Goal: Register for event/course

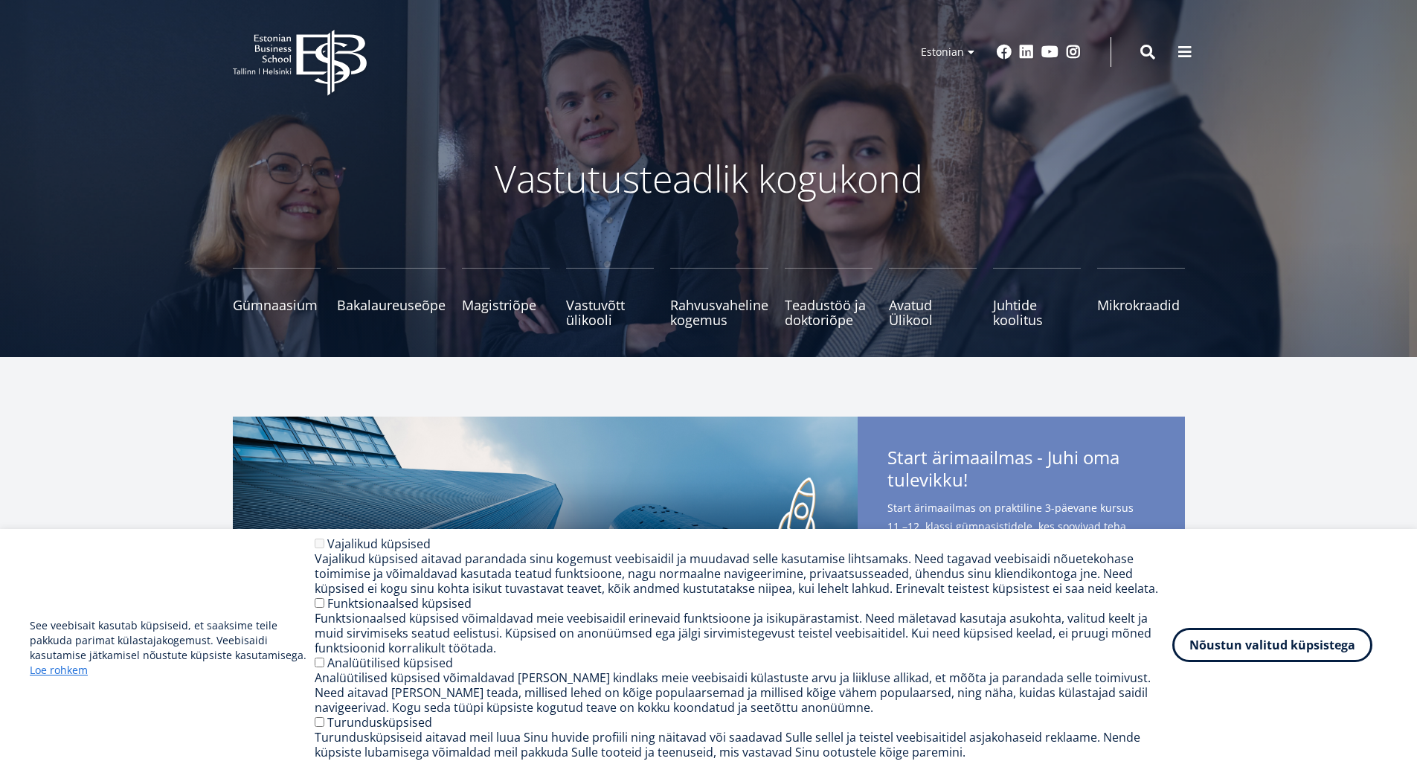
click at [1288, 644] on button "Nõustun valitud küpsistega" at bounding box center [1272, 645] width 200 height 34
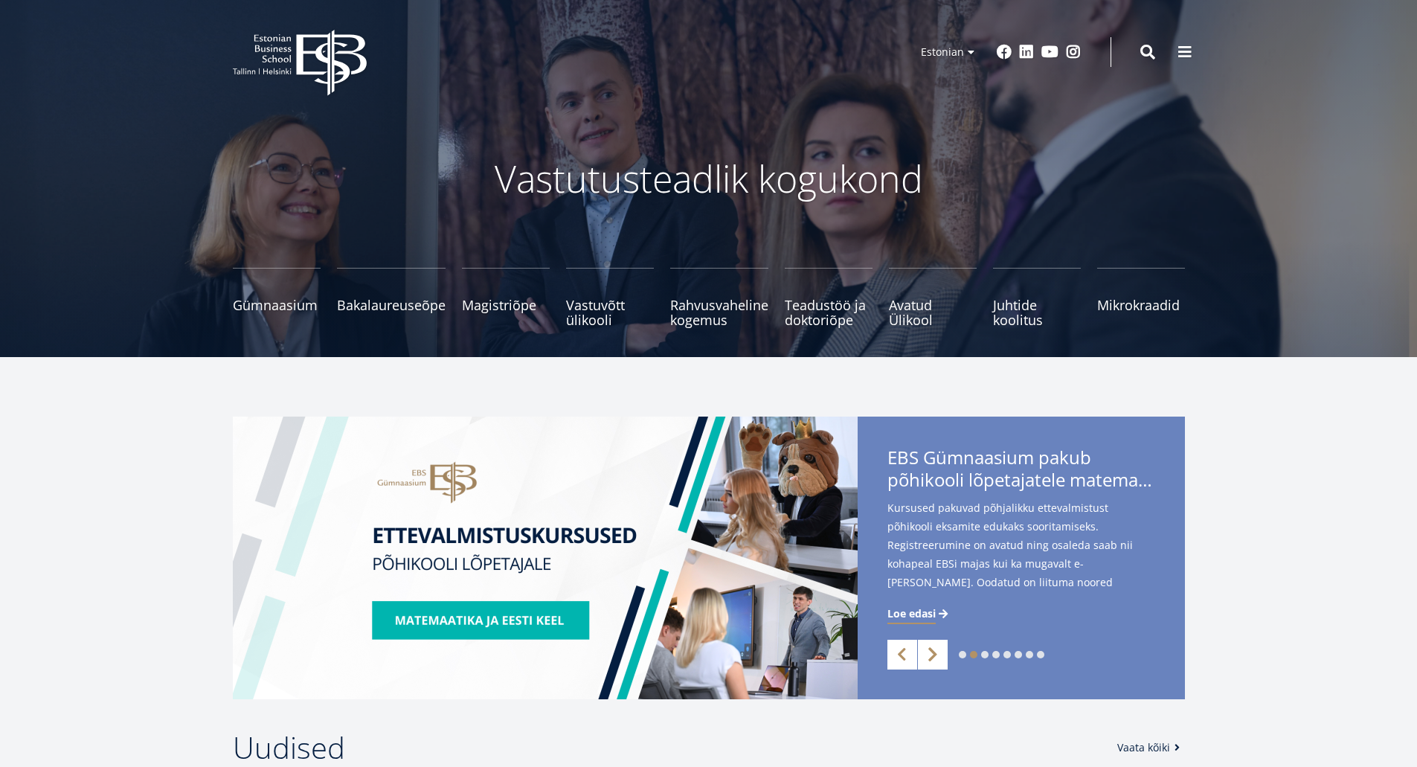
click at [932, 654] on link "Next" at bounding box center [933, 655] width 30 height 30
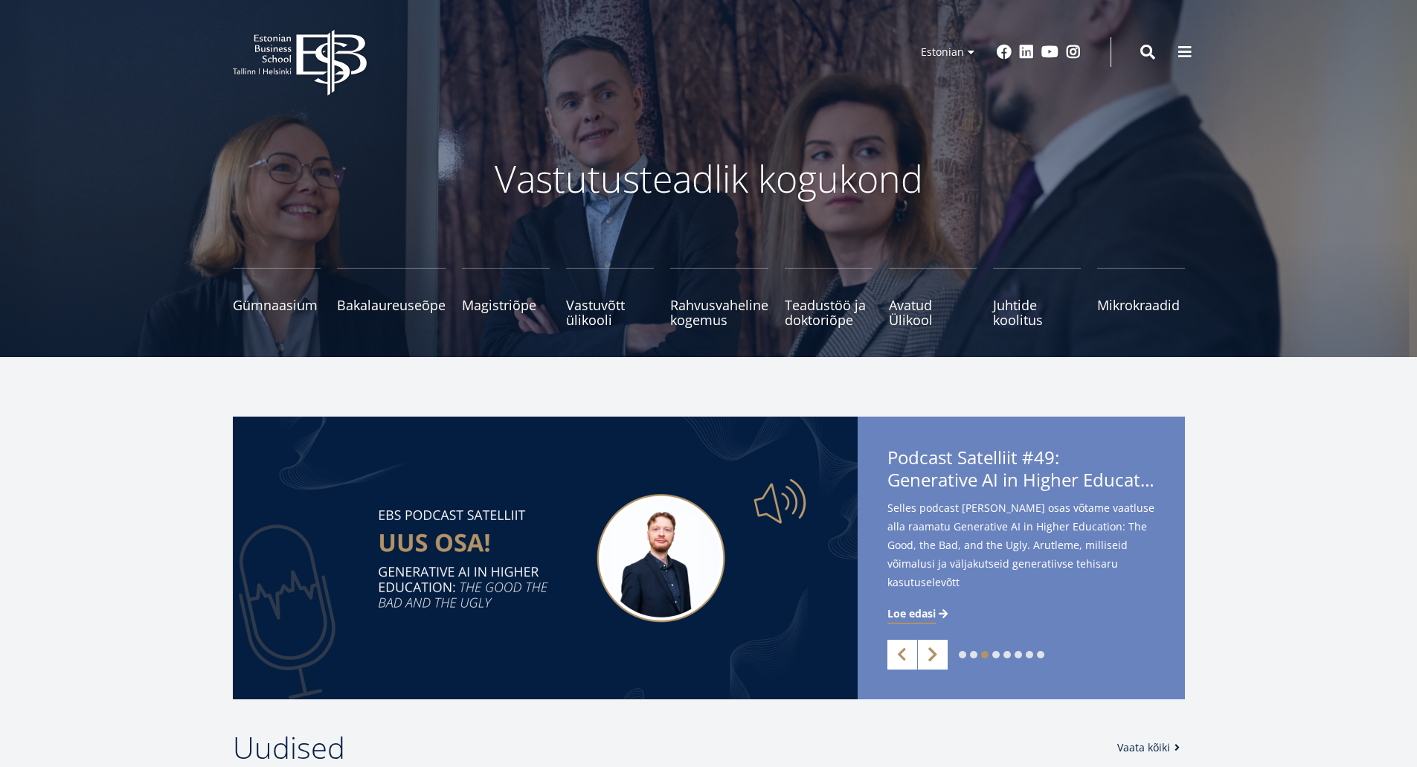
click at [931, 655] on link "Next" at bounding box center [933, 655] width 30 height 30
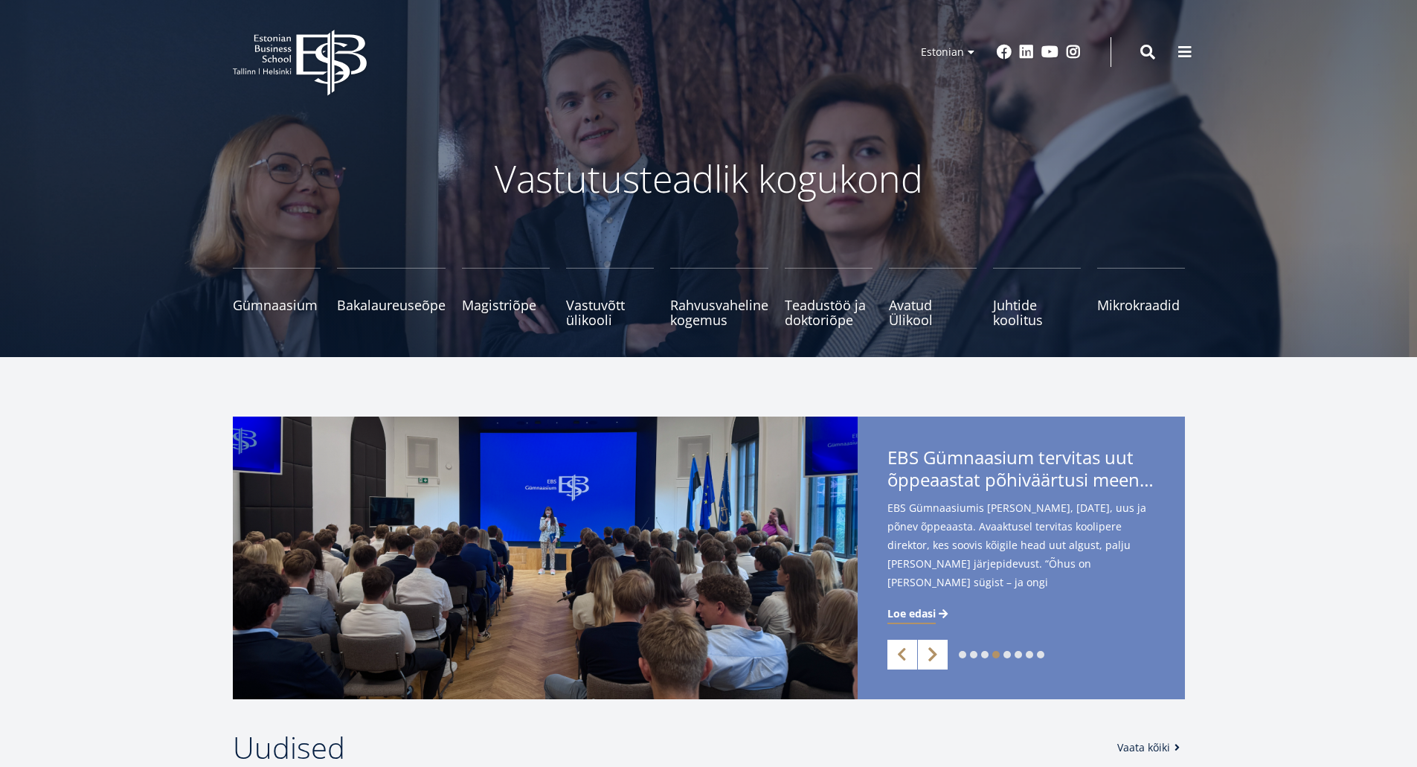
click at [931, 655] on link "Next" at bounding box center [933, 655] width 30 height 30
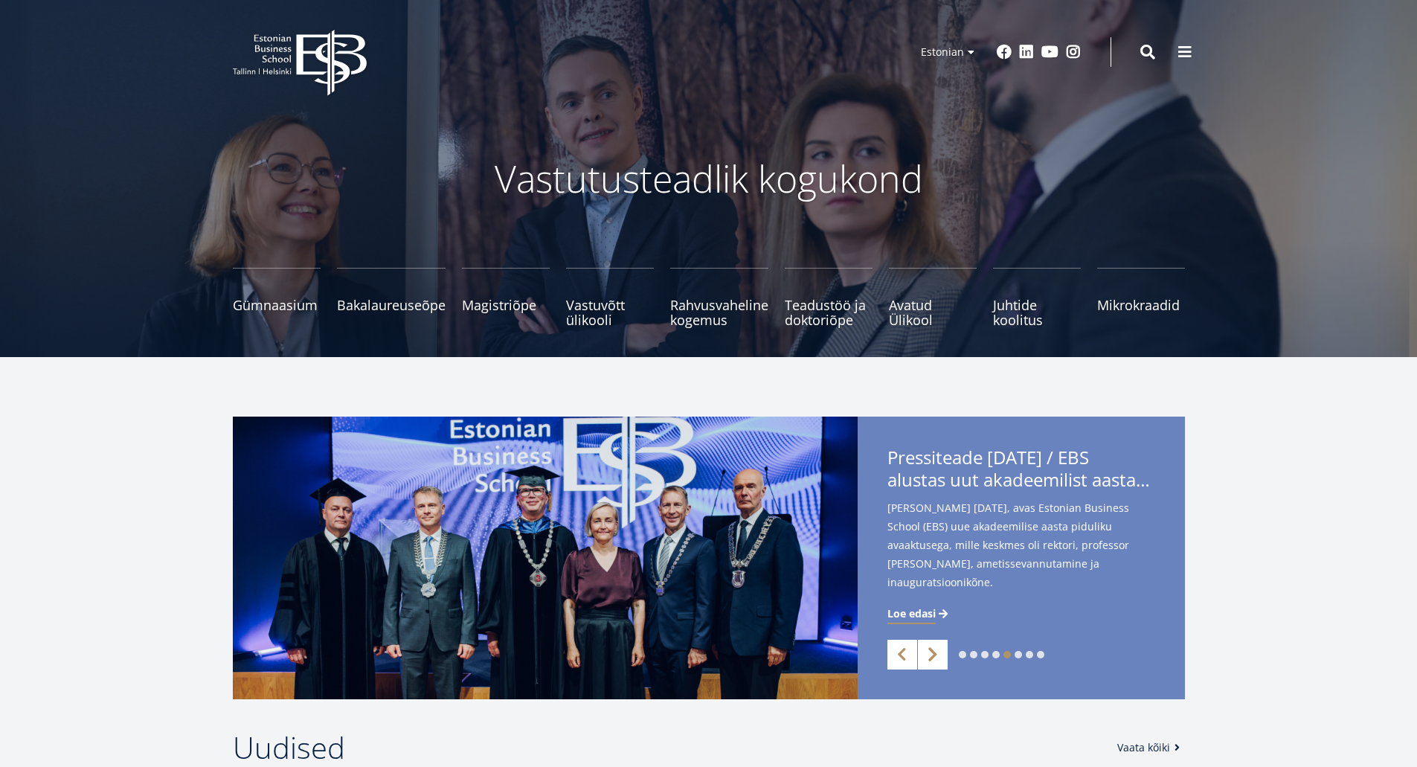
click at [931, 655] on link "Next" at bounding box center [933, 655] width 30 height 30
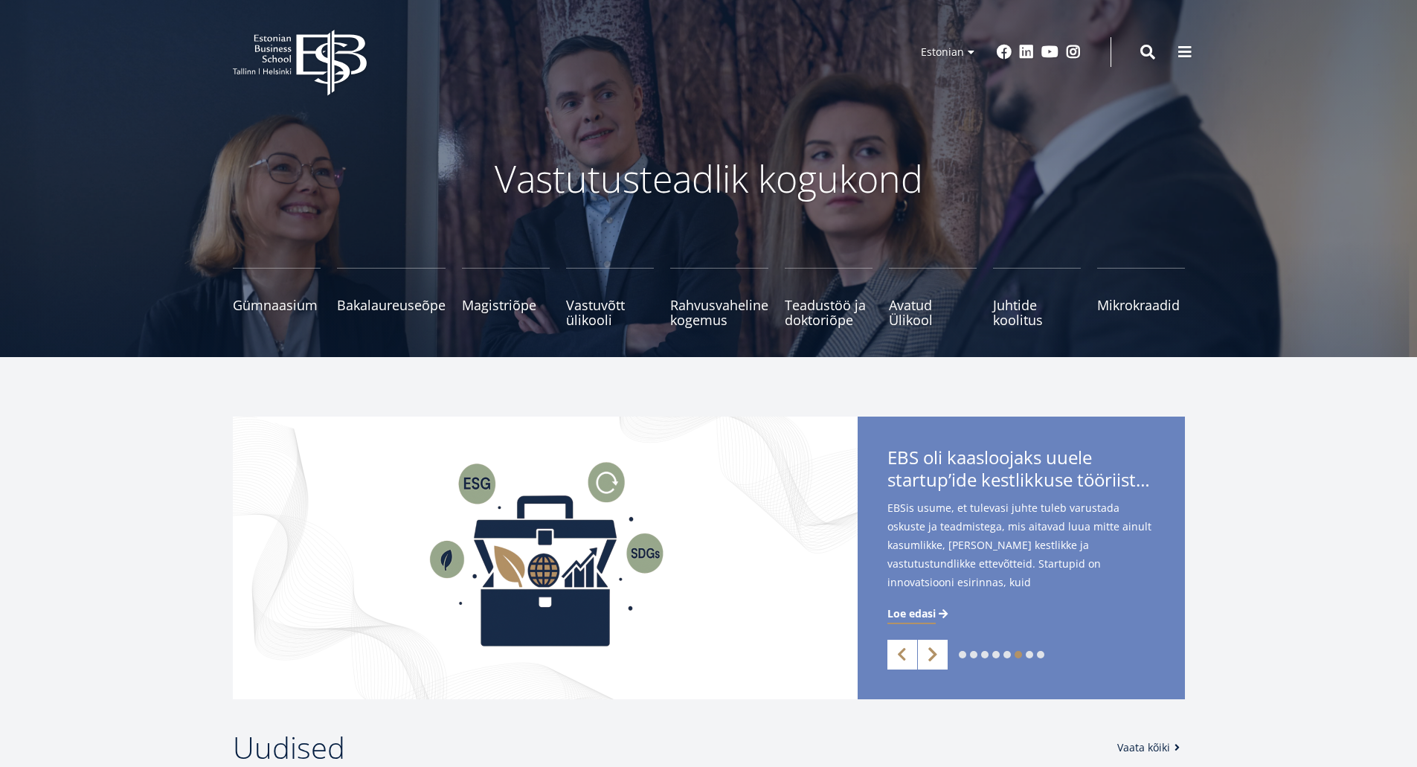
click at [931, 655] on link "Next" at bounding box center [933, 655] width 30 height 30
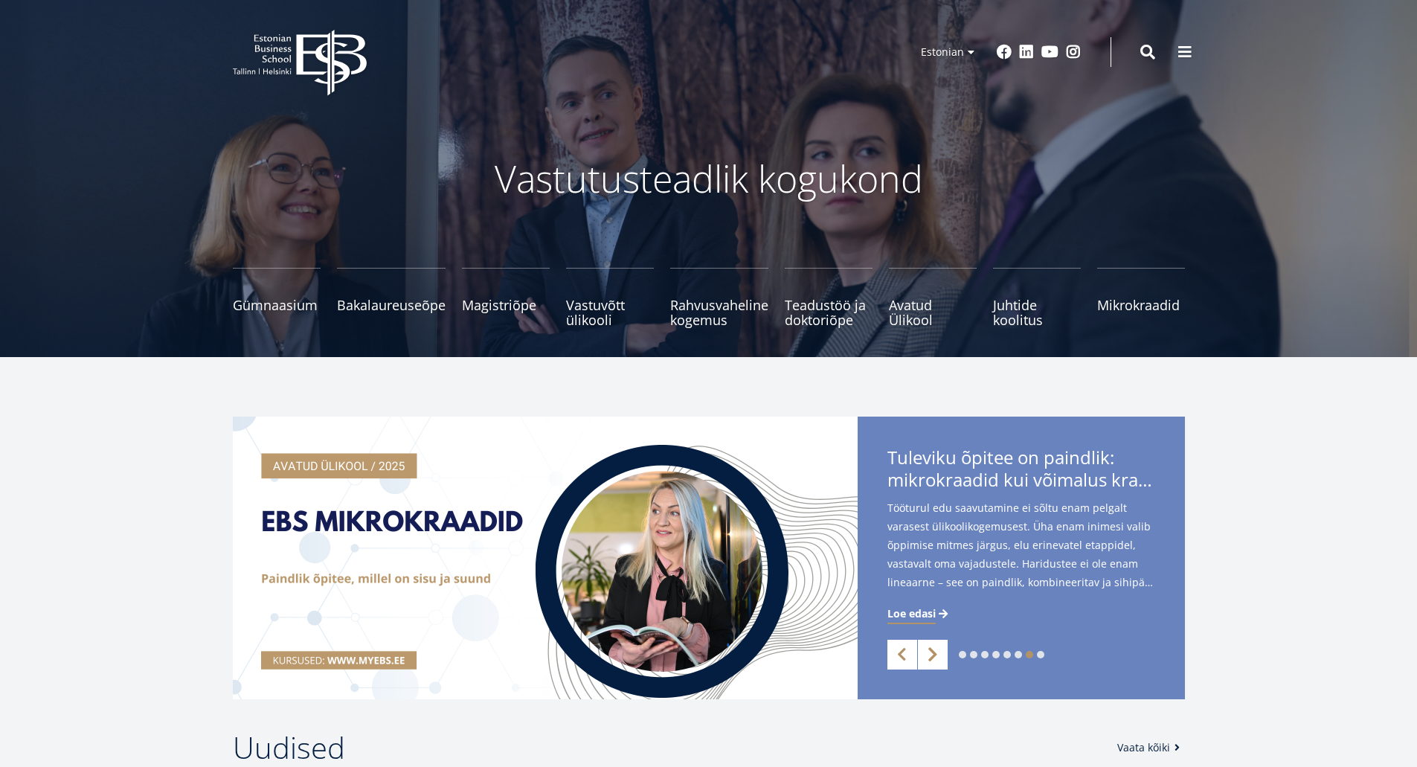
click at [931, 655] on link "Next" at bounding box center [933, 655] width 30 height 30
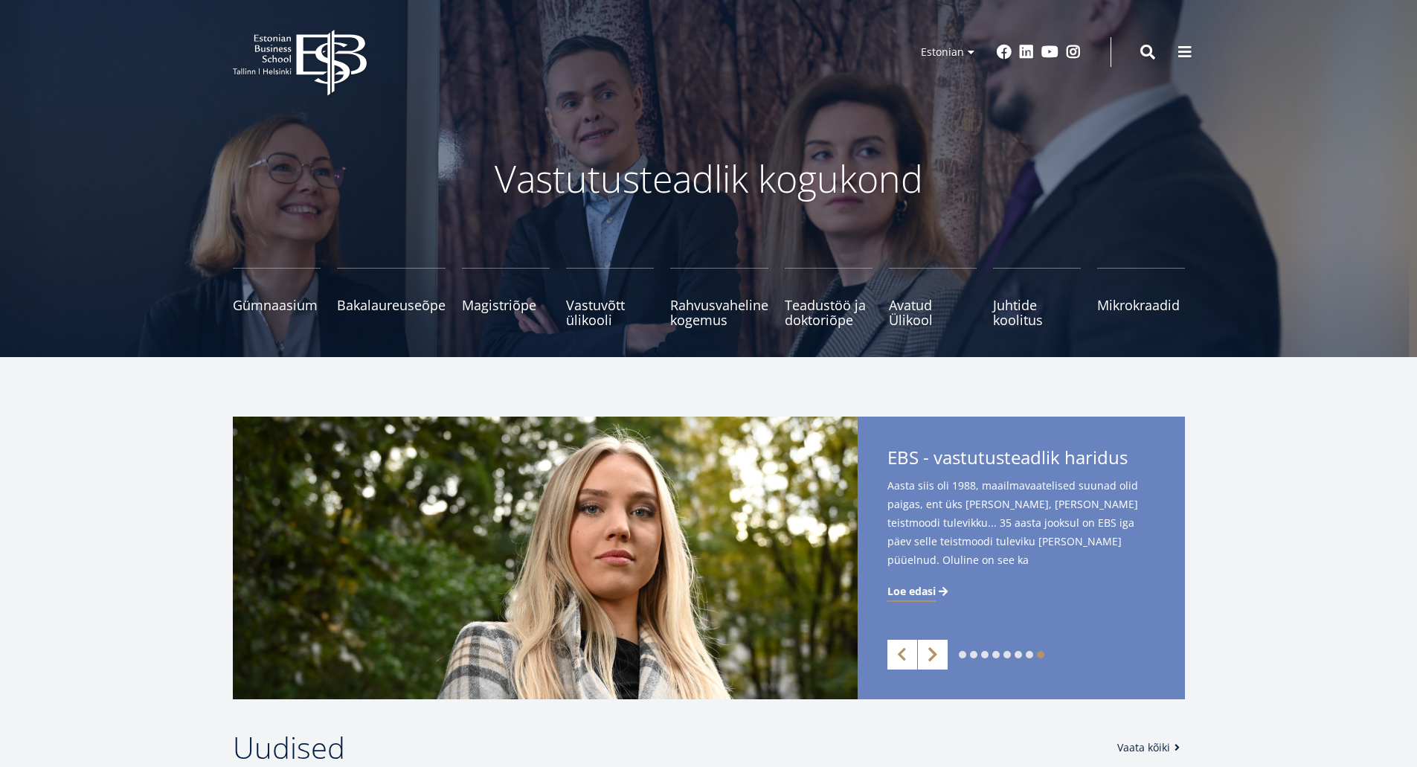
click at [931, 655] on link "Next" at bounding box center [933, 655] width 30 height 30
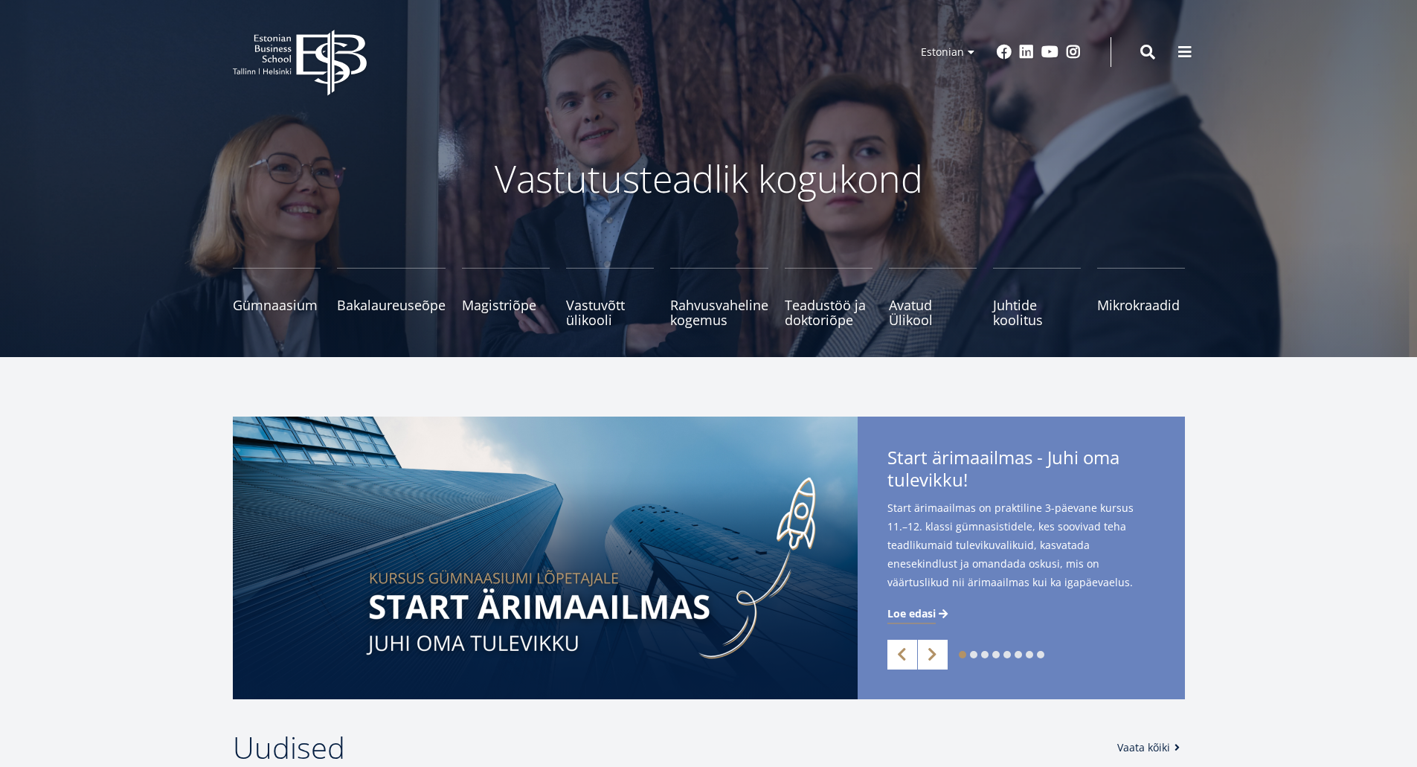
click at [918, 608] on span "Loe edasi" at bounding box center [911, 613] width 48 height 15
click at [390, 302] on span "Bakalaureuseõpe Tutvu ja registreeru" at bounding box center [391, 297] width 109 height 15
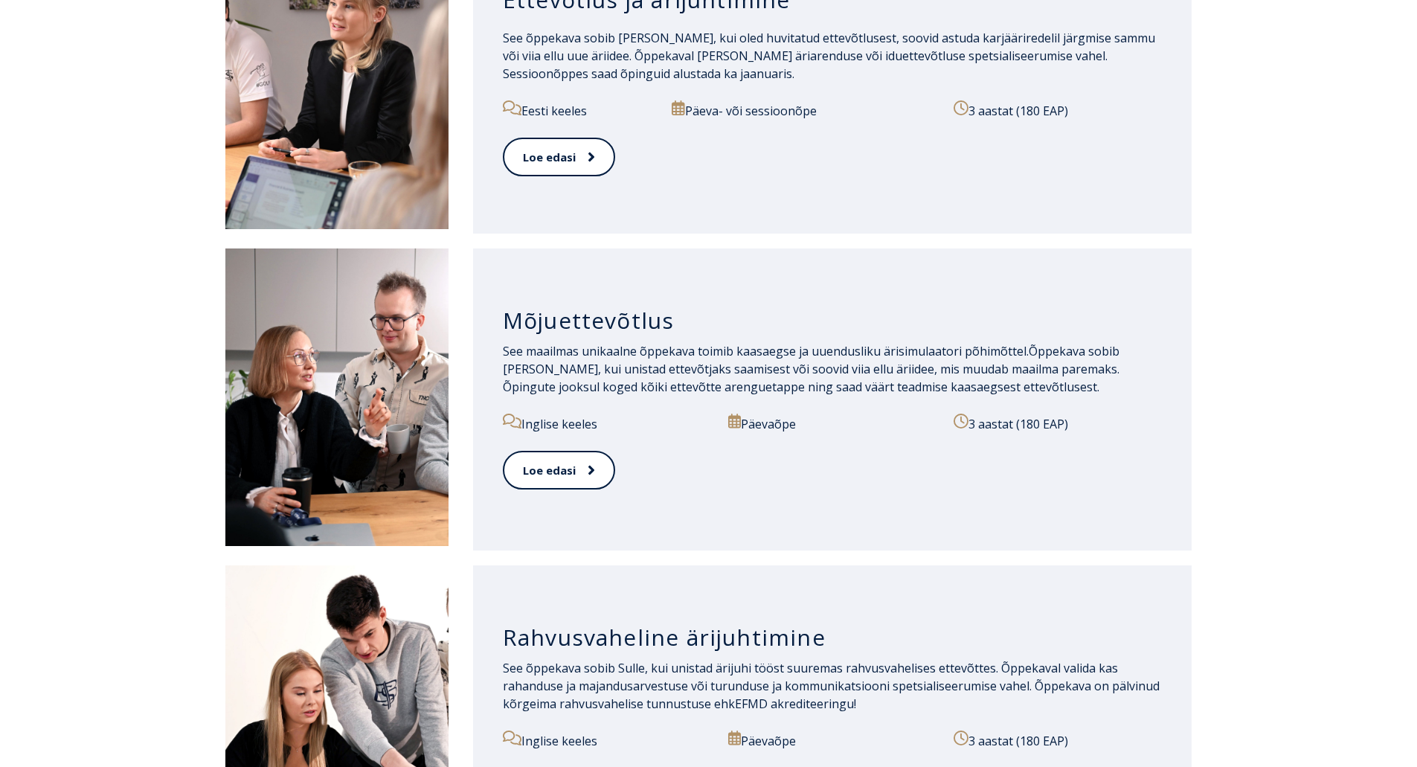
scroll to position [744, 0]
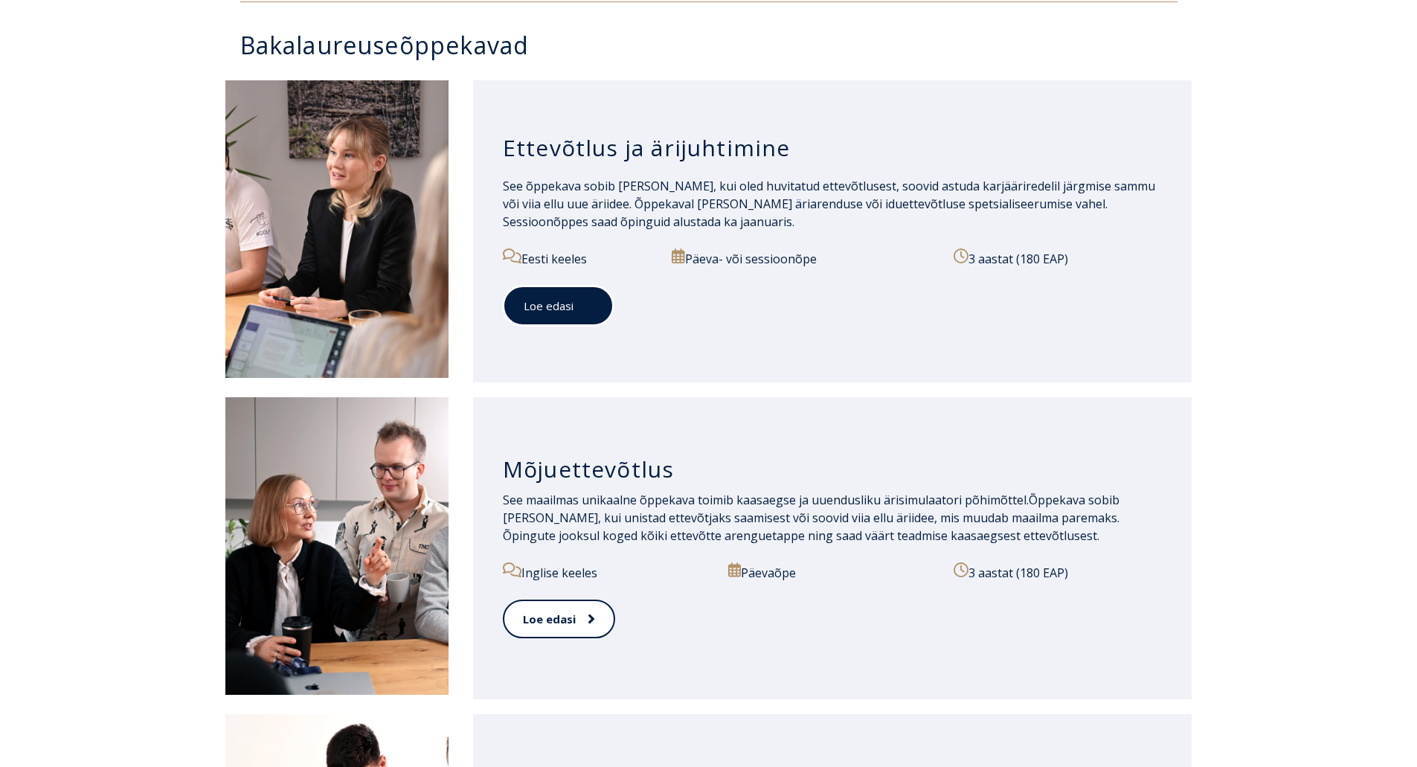
click at [582, 303] on span at bounding box center [582, 305] width 19 height 15
